Goal: Task Accomplishment & Management: Use online tool/utility

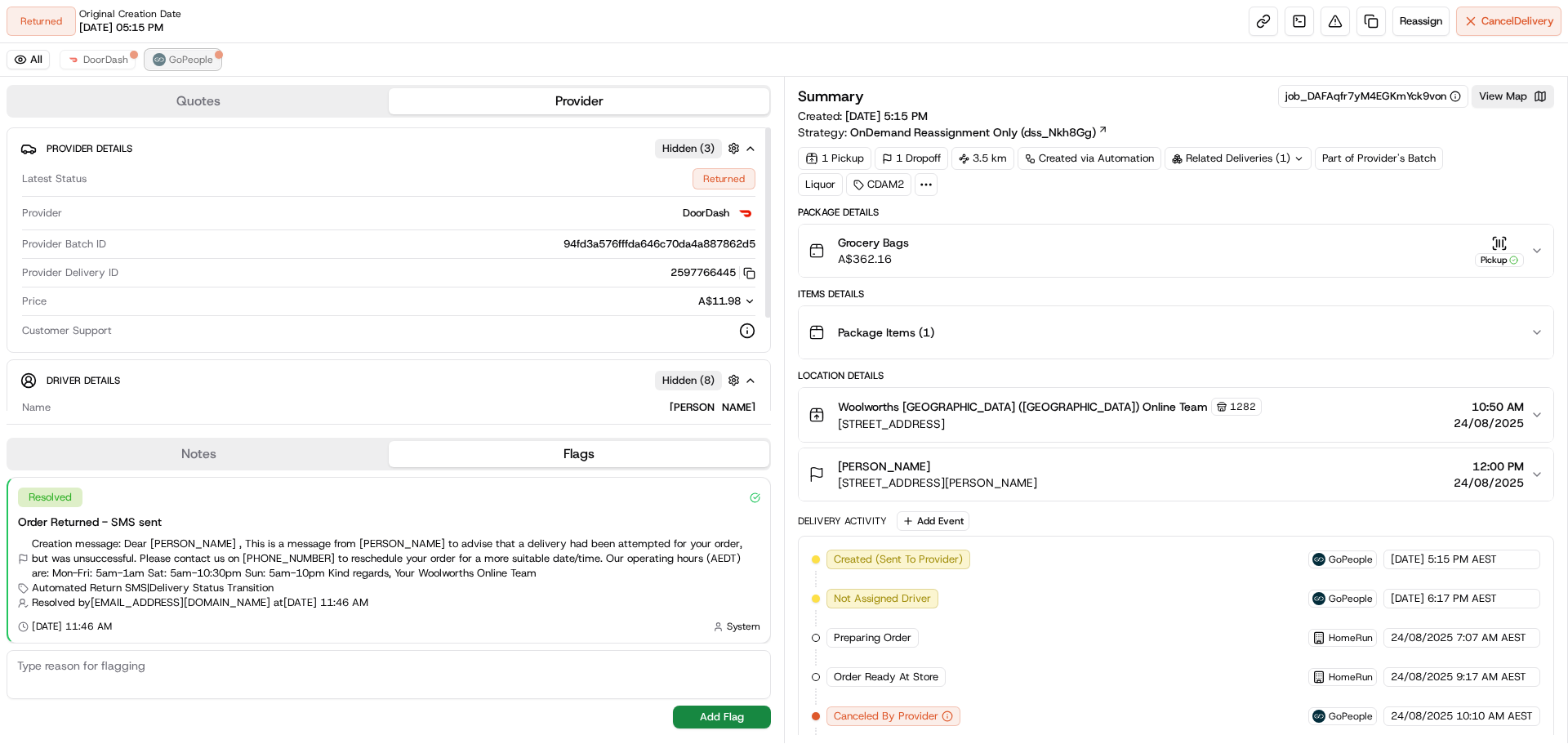
drag, startPoint x: 167, startPoint y: 52, endPoint x: 178, endPoint y: 66, distance: 17.8
click at [167, 53] on button "GoPeople" at bounding box center [182, 60] width 75 height 20
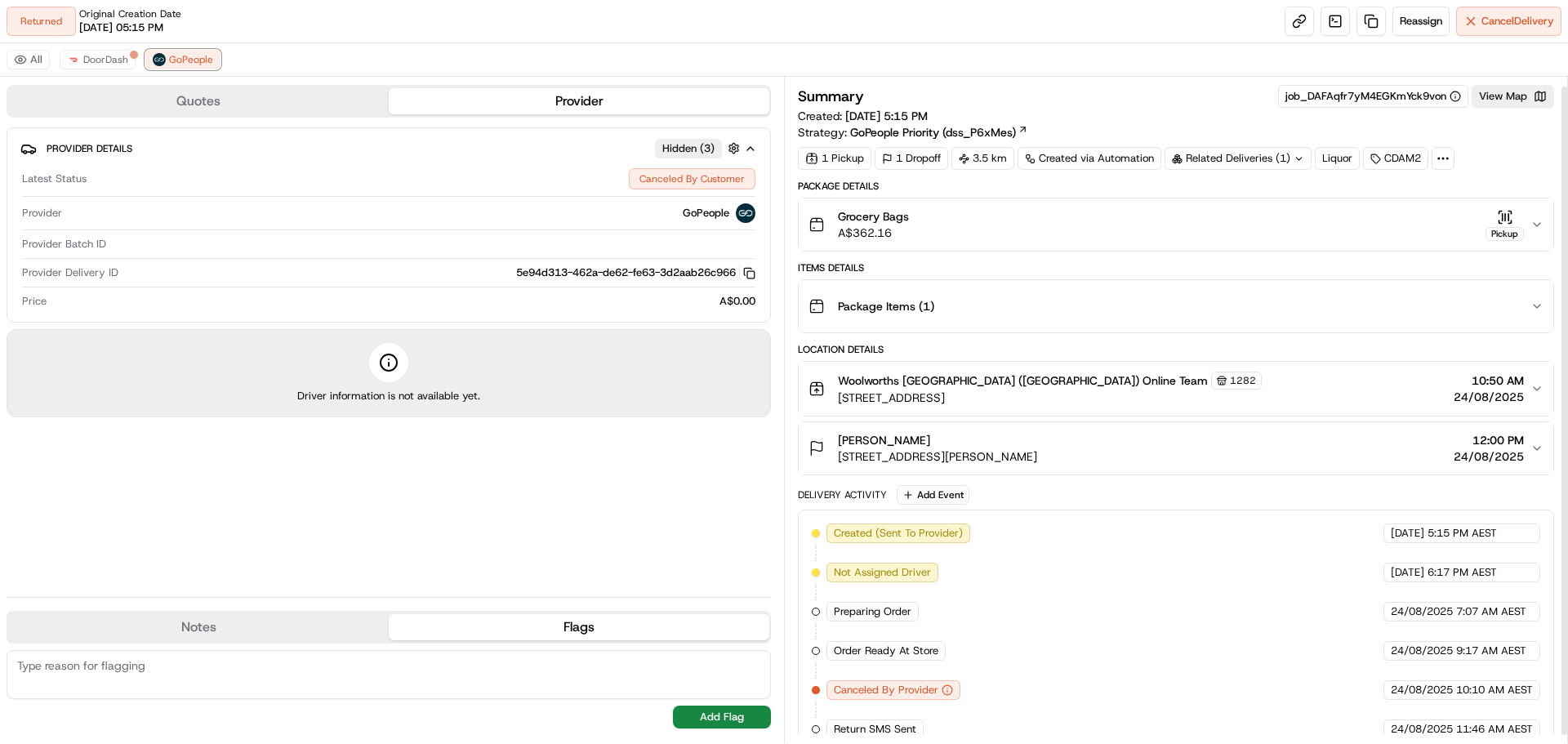
scroll to position [18, 0]
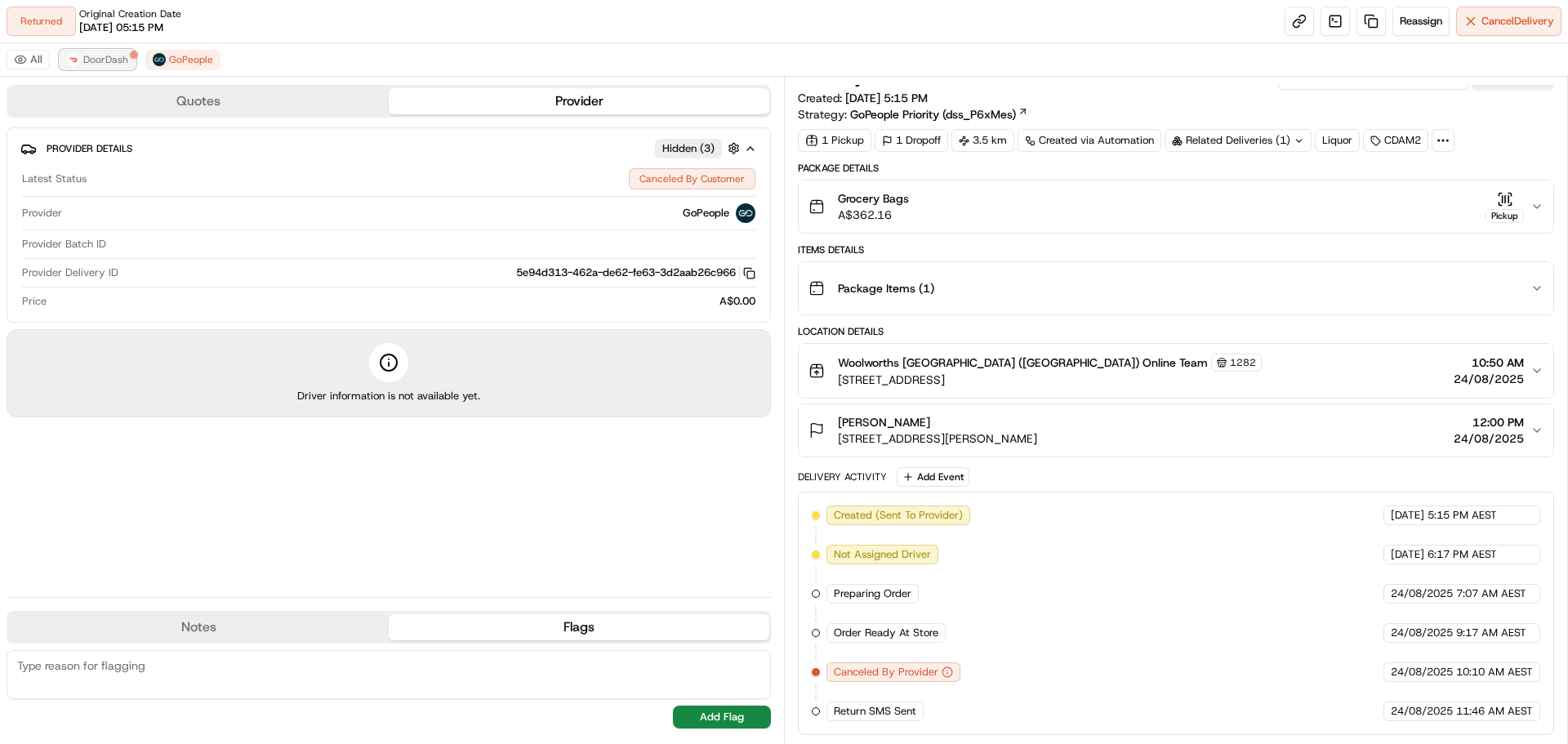
click at [103, 56] on span "DoorDash" at bounding box center [106, 60] width 45 height 13
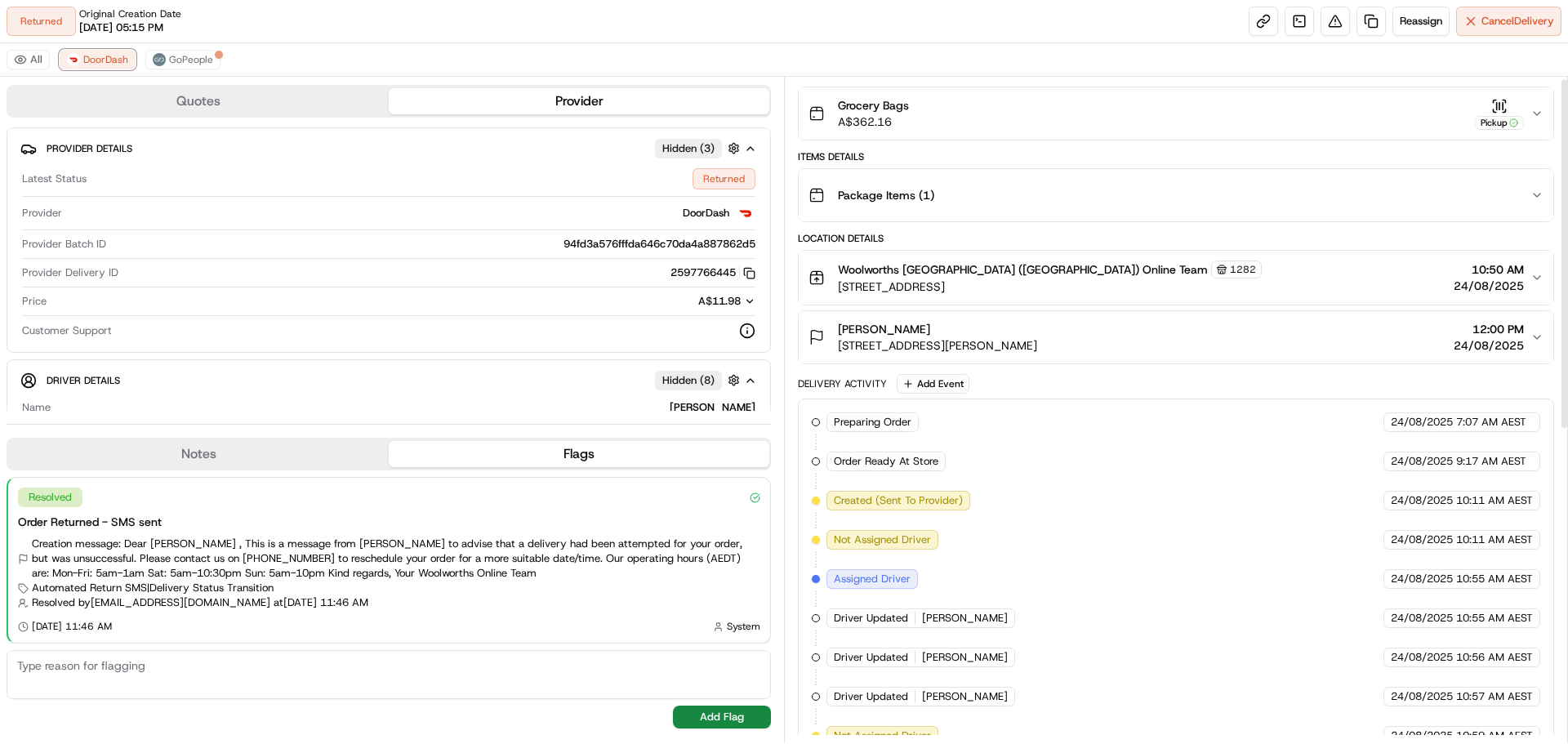
scroll to position [0, 0]
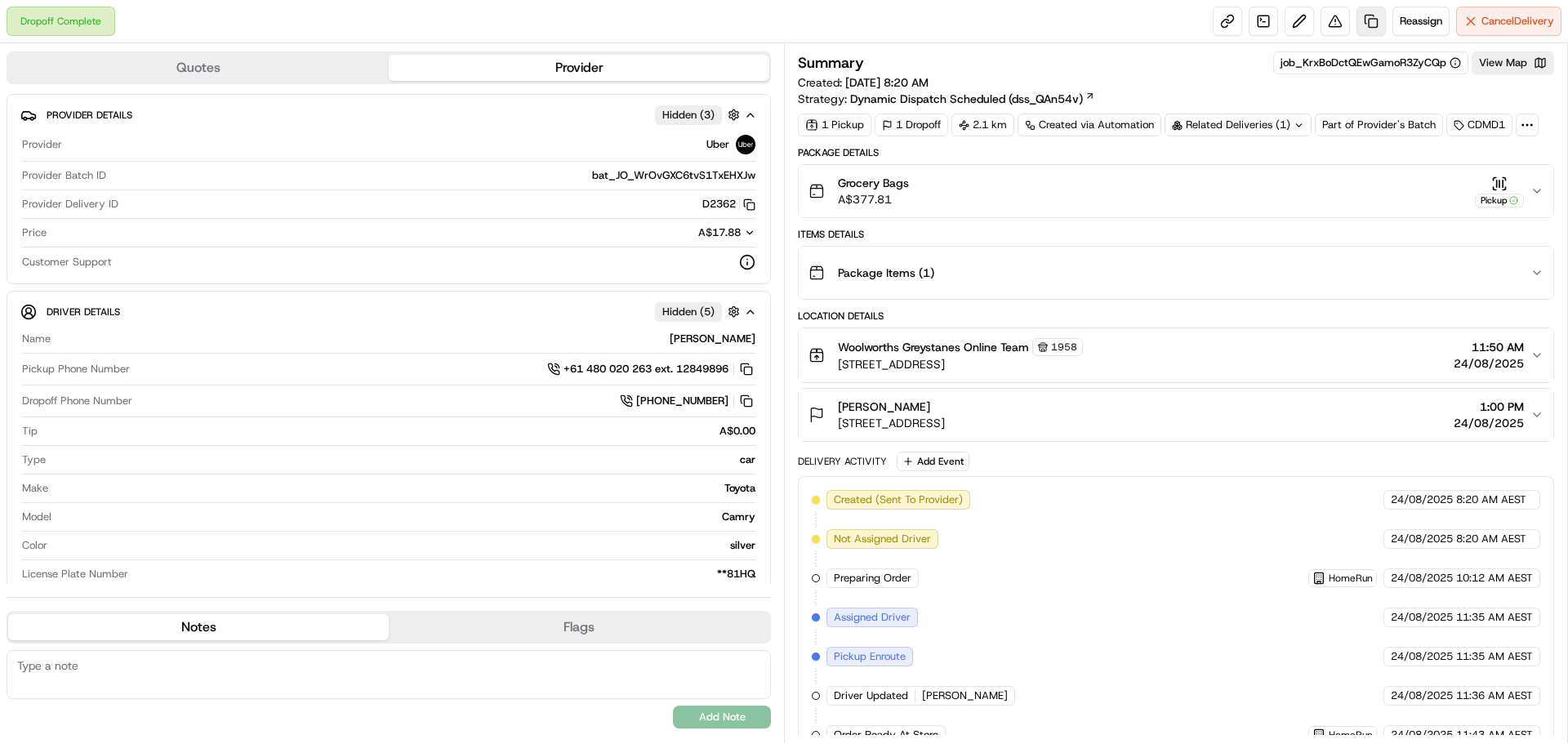
click at [1369, 12] on link at bounding box center [1371, 22] width 29 height 29
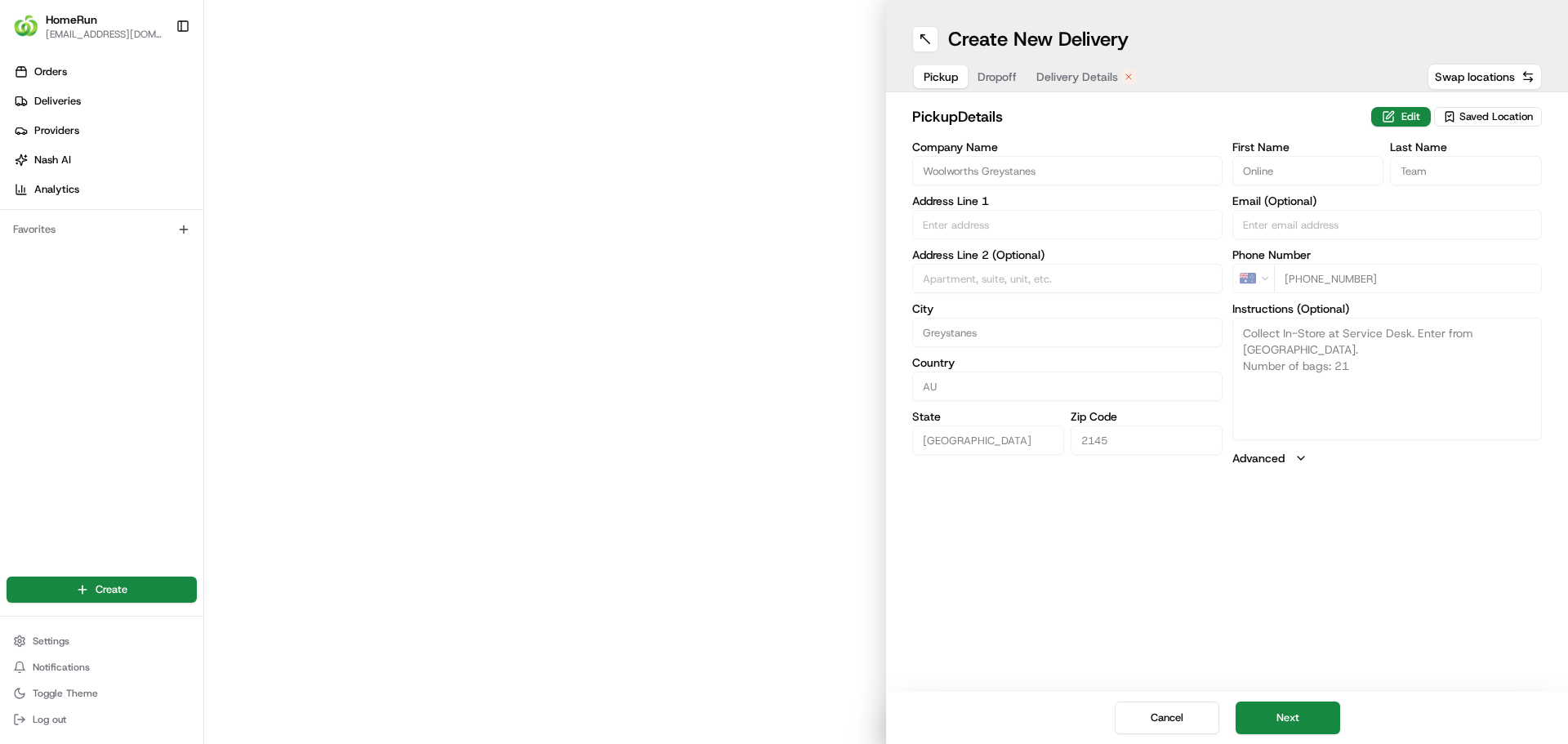
type input "665-669 Merrylands Road"
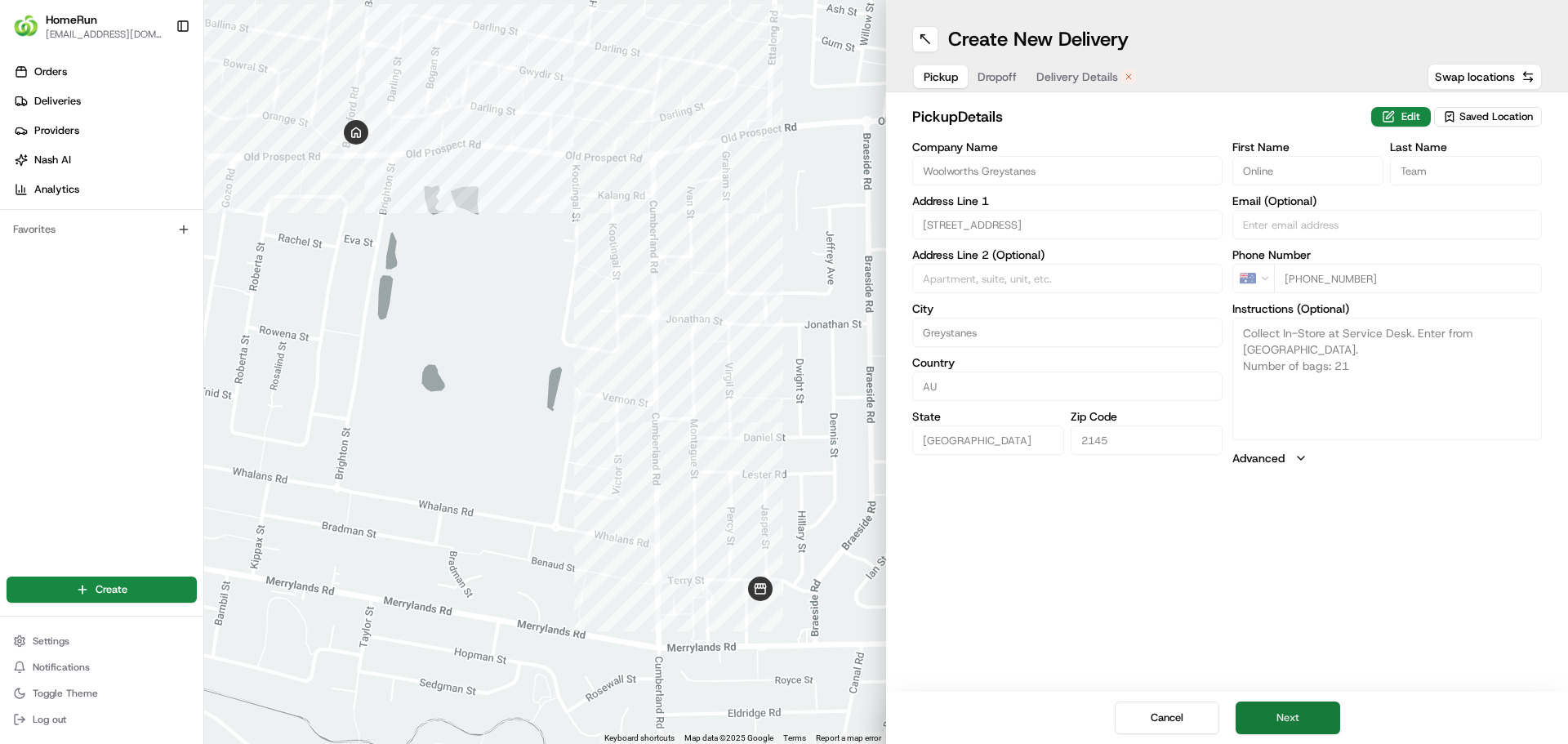
click at [1316, 716] on button "Next" at bounding box center [1288, 718] width 104 height 33
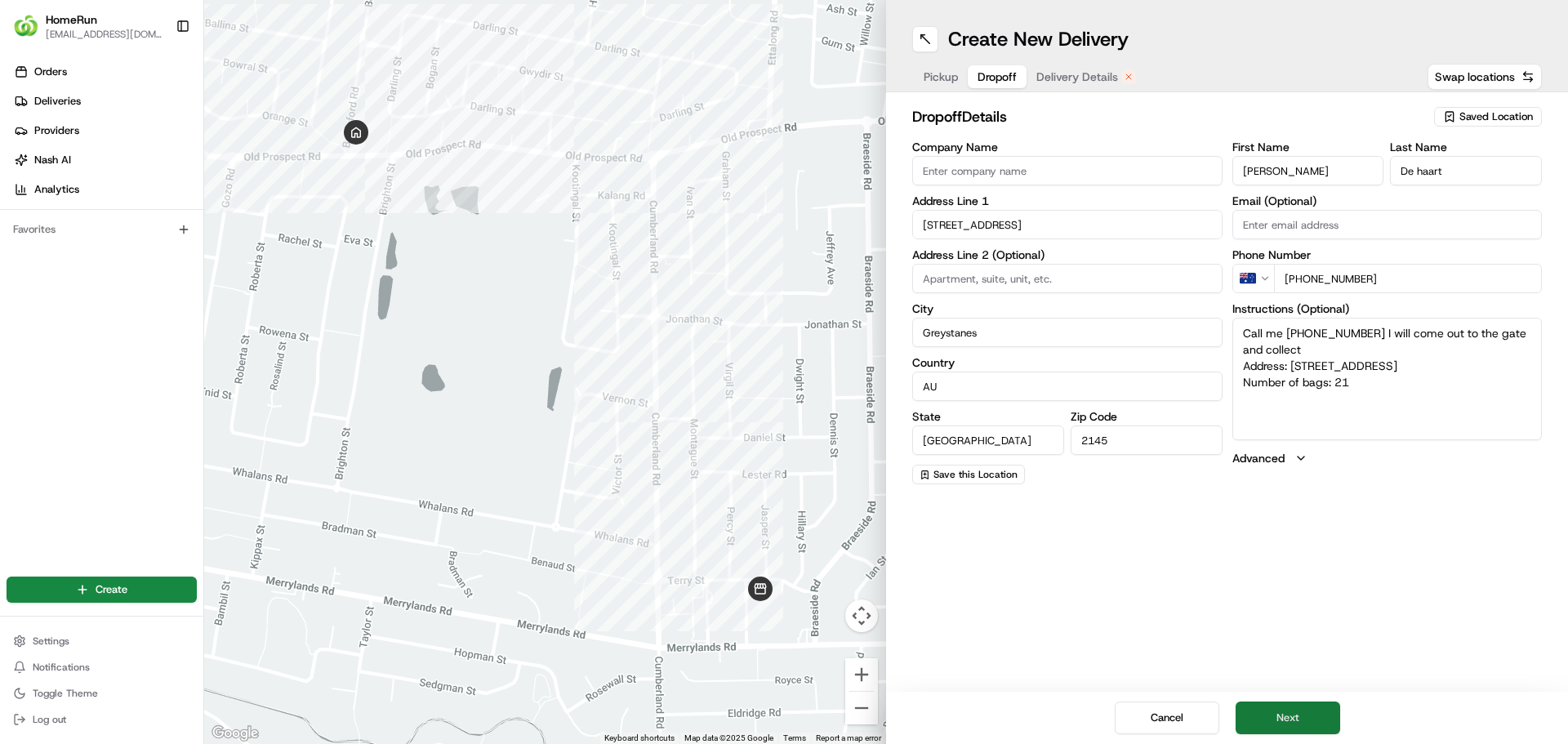
click at [1312, 705] on button "Next" at bounding box center [1288, 718] width 104 height 33
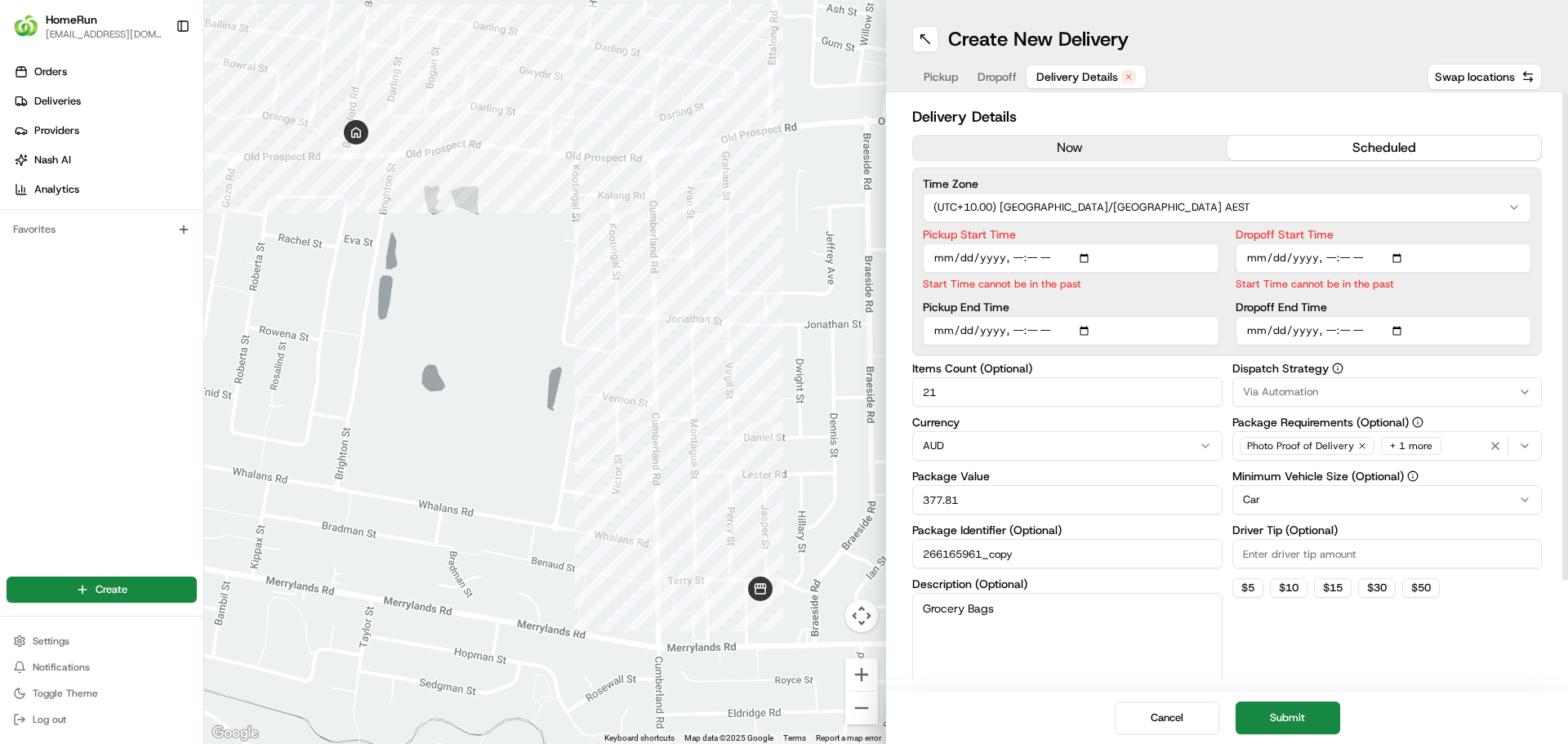
click at [1122, 148] on button "now" at bounding box center [1070, 148] width 314 height 24
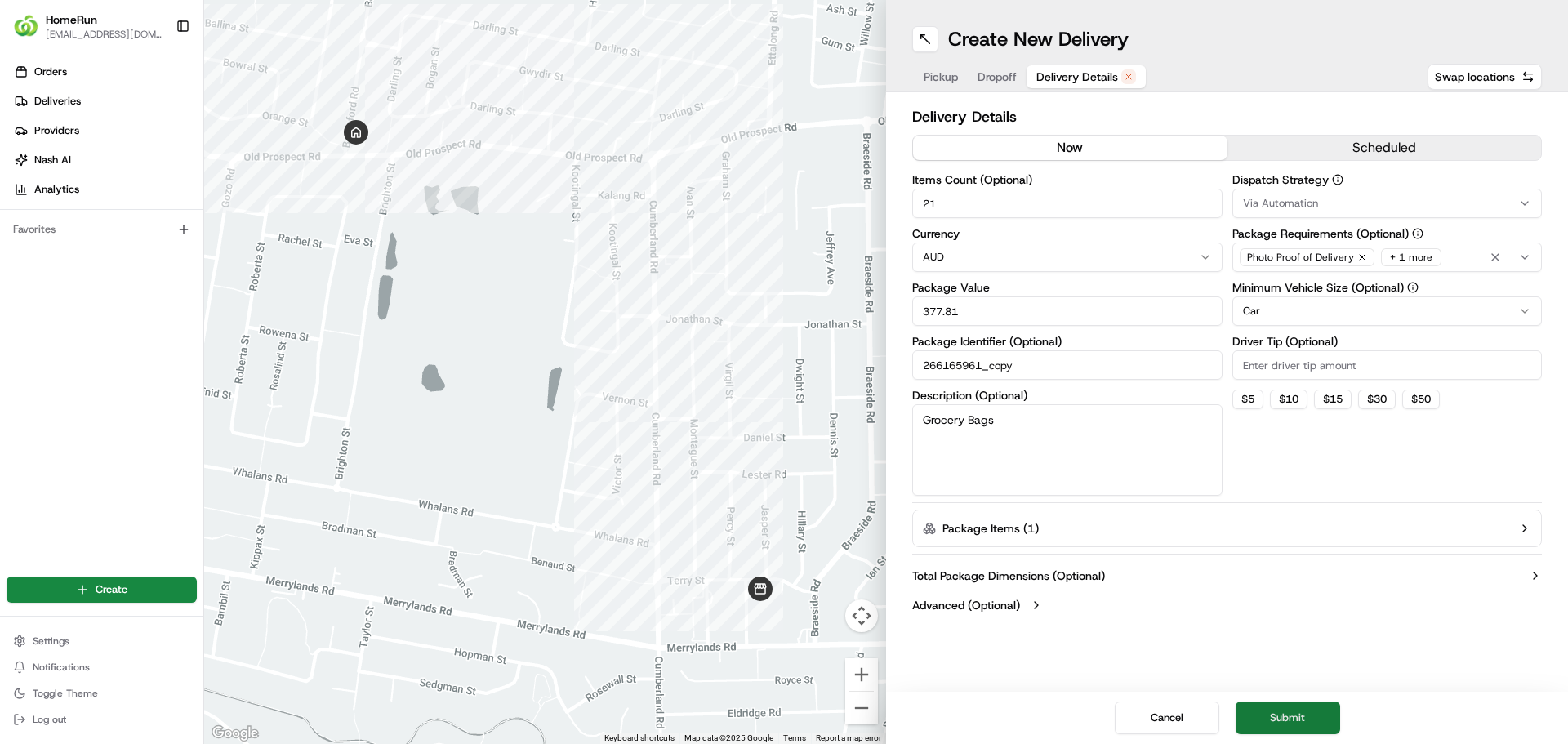
click at [1290, 709] on button "Submit" at bounding box center [1288, 718] width 104 height 33
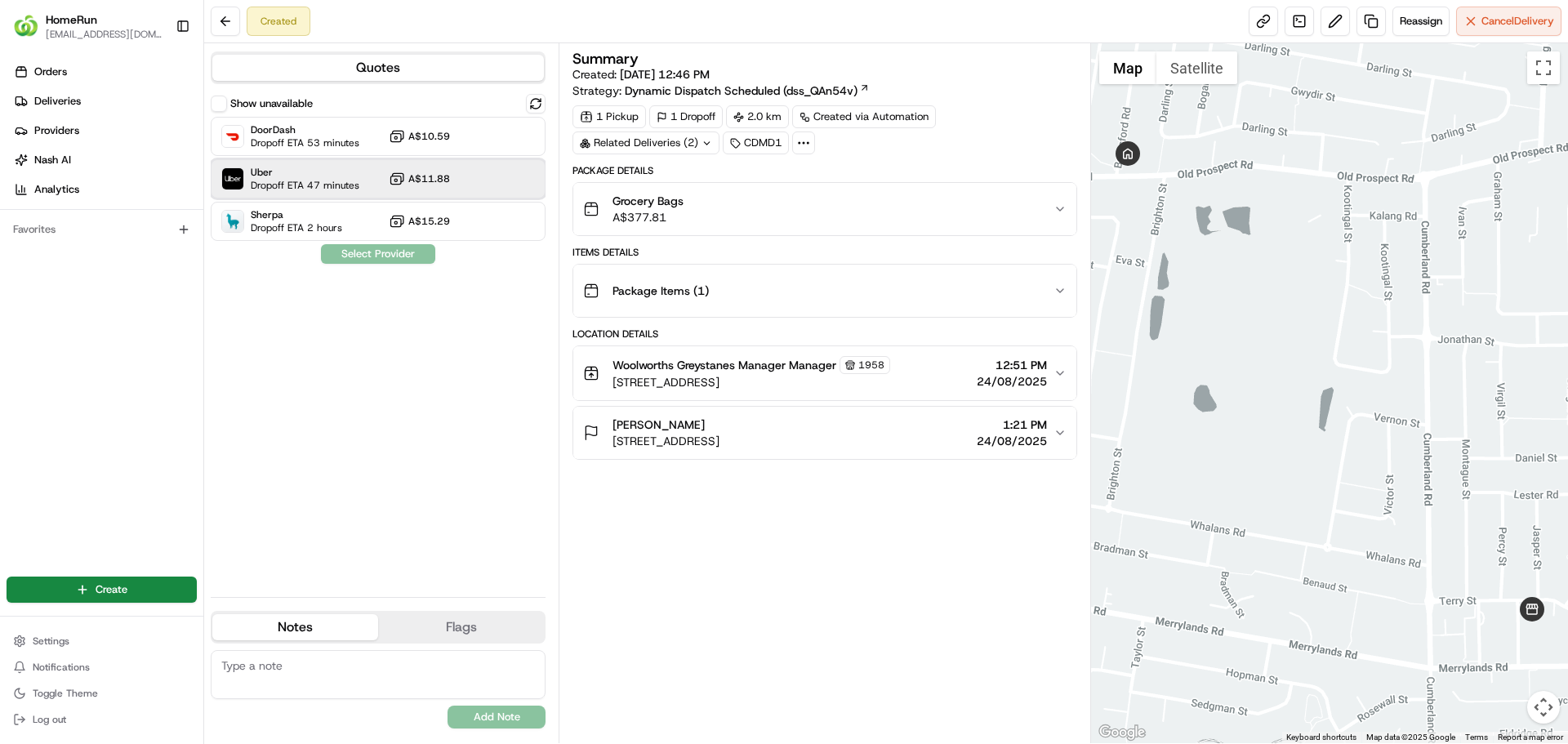
click at [317, 172] on span "Uber" at bounding box center [305, 172] width 109 height 13
click at [384, 255] on button "Assign Provider" at bounding box center [378, 254] width 116 height 20
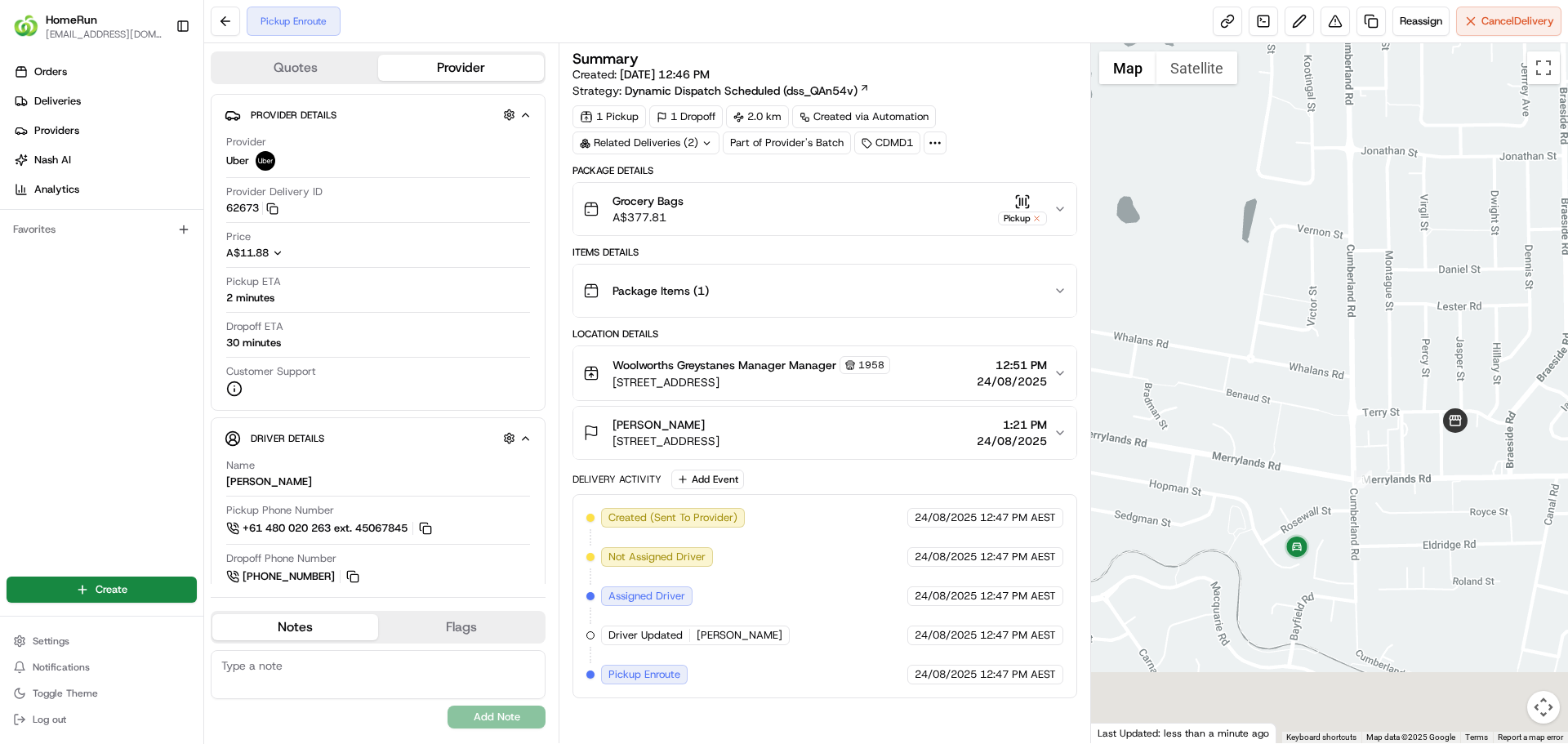
drag, startPoint x: 1381, startPoint y: 571, endPoint x: 1351, endPoint y: 378, distance: 195.3
click at [1303, 369] on div at bounding box center [1331, 393] width 478 height 700
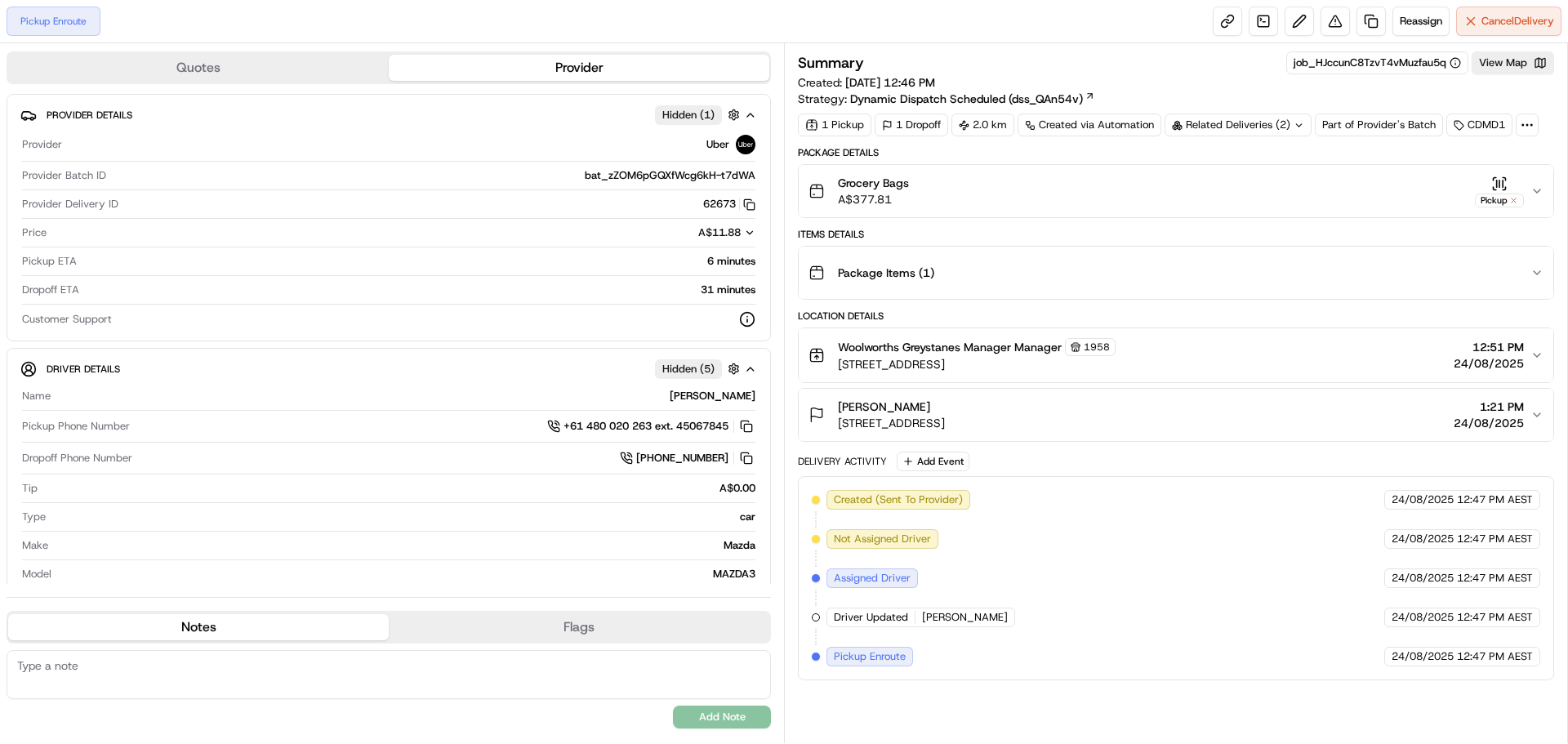
click at [1272, 121] on div "Related Deliveries (2)" at bounding box center [1238, 125] width 147 height 23
click at [1259, 186] on span "job_KrxBoDctQEwGamoR3ZyCQp" at bounding box center [1281, 190] width 166 height 15
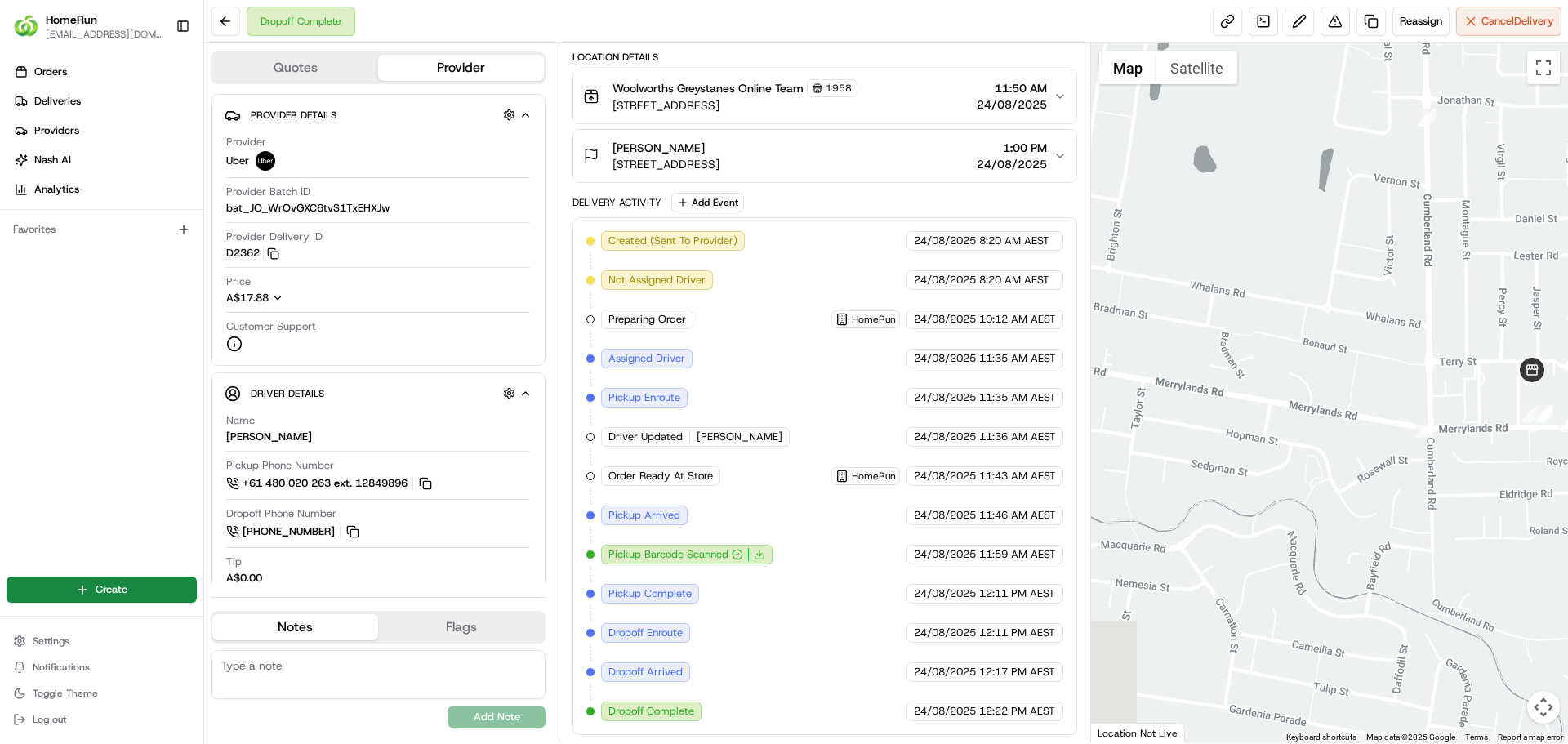
drag, startPoint x: 1287, startPoint y: 439, endPoint x: 1289, endPoint y: 223, distance: 216.0
click at [1287, 199] on div at bounding box center [1331, 393] width 478 height 700
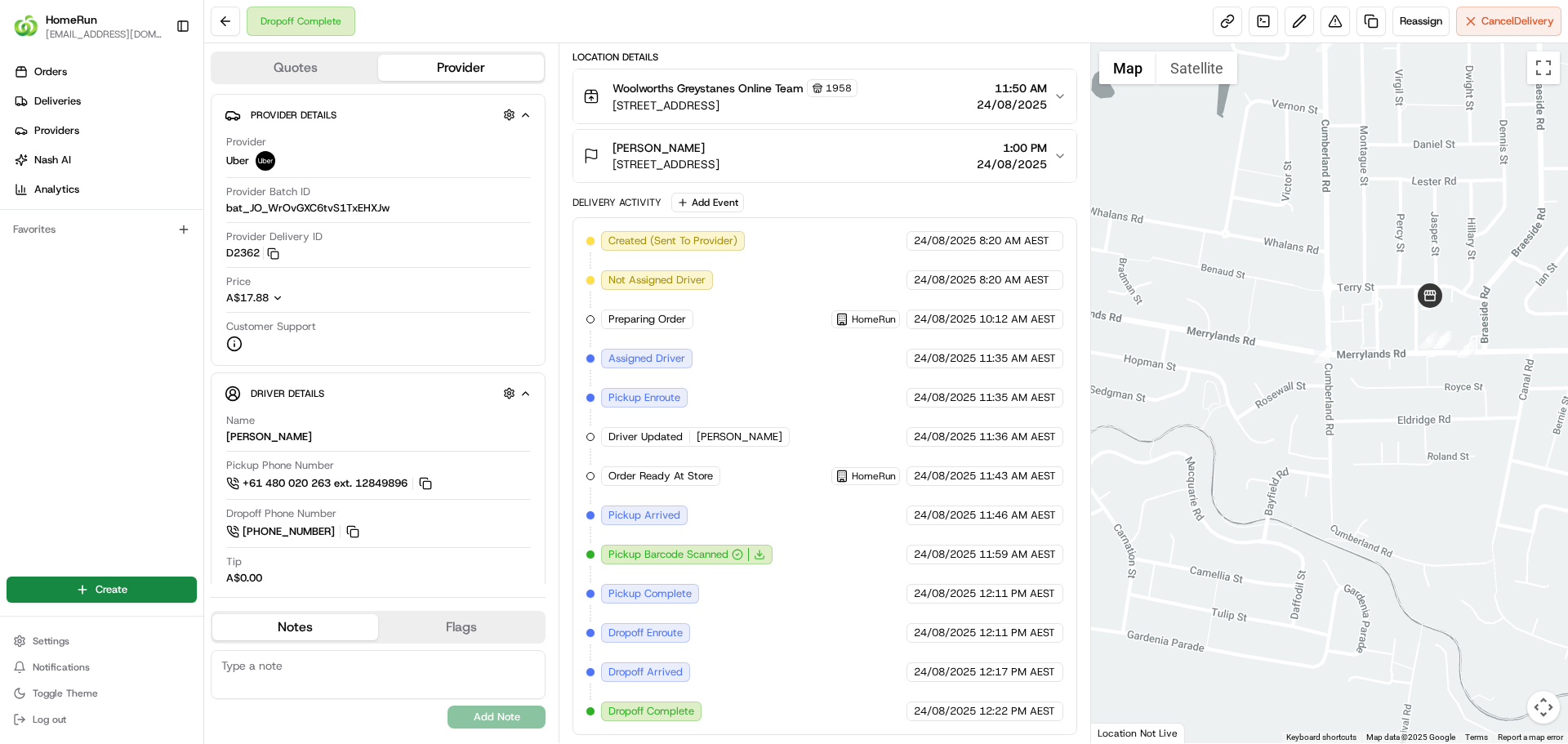
drag, startPoint x: 1394, startPoint y: 309, endPoint x: 1339, endPoint y: 313, distance: 55.1
click at [1302, 255] on div at bounding box center [1331, 393] width 478 height 700
